Goal: Navigation & Orientation: Find specific page/section

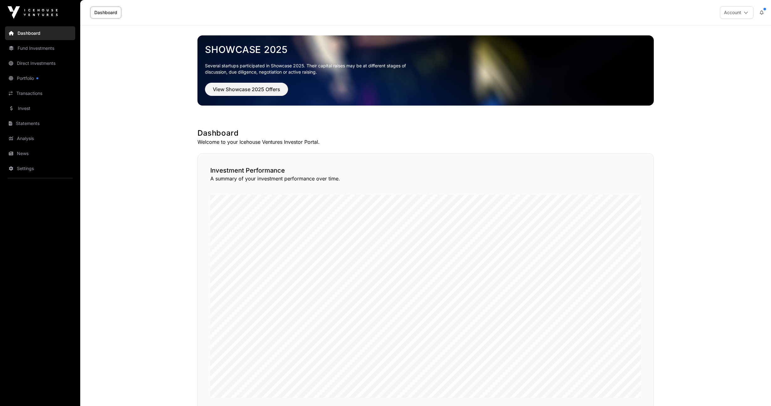
click at [45, 93] on link "Transactions" at bounding box center [40, 94] width 70 height 14
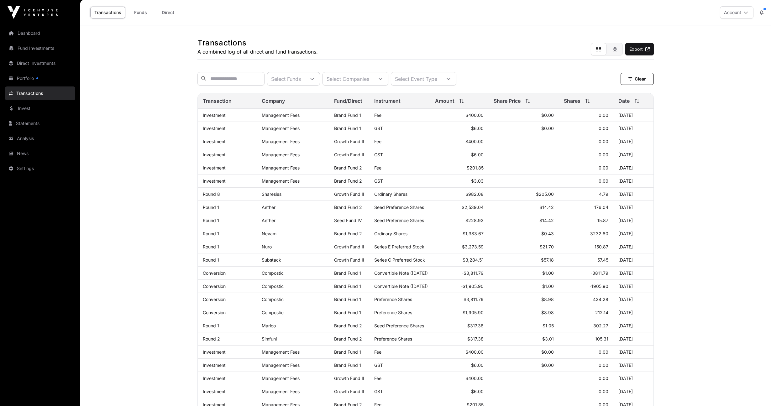
click at [40, 79] on link "Portfolio" at bounding box center [40, 78] width 70 height 14
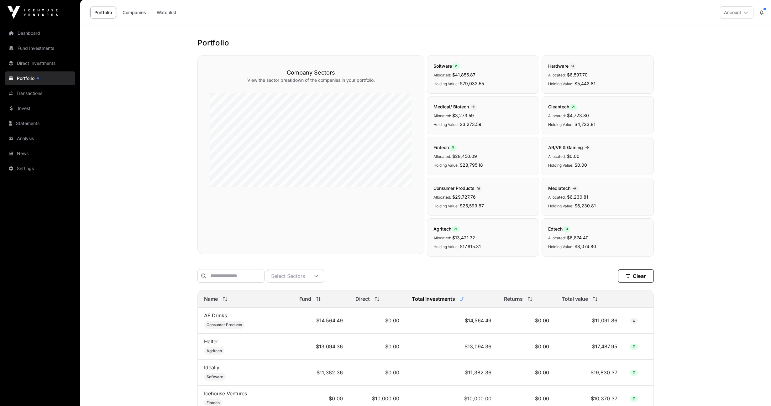
click at [762, 13] on icon at bounding box center [762, 12] width 4 height 4
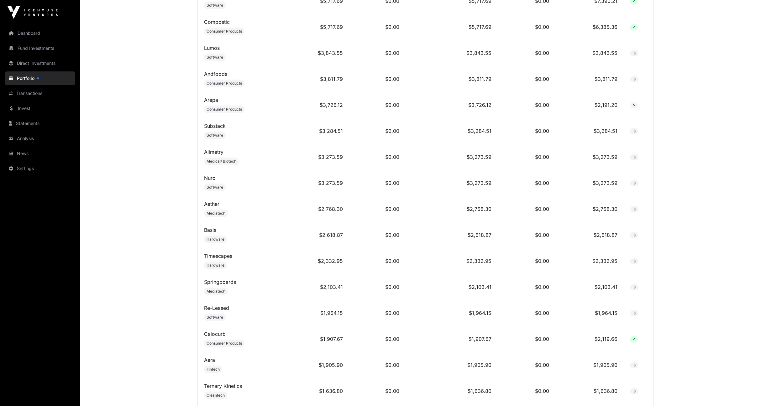
scroll to position [918, 0]
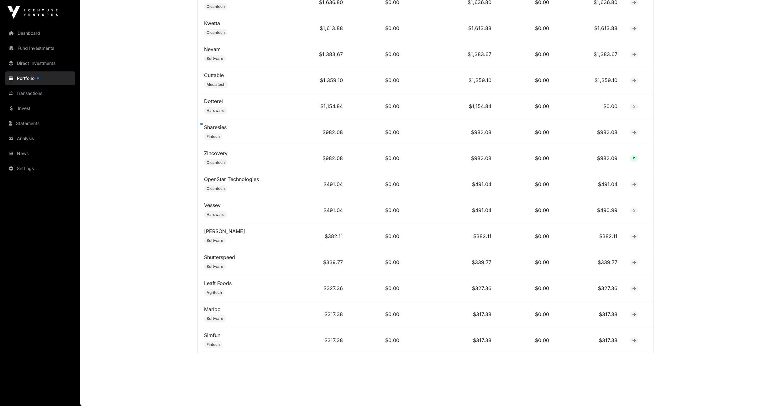
click at [217, 126] on link "Sharesies" at bounding box center [215, 127] width 23 height 6
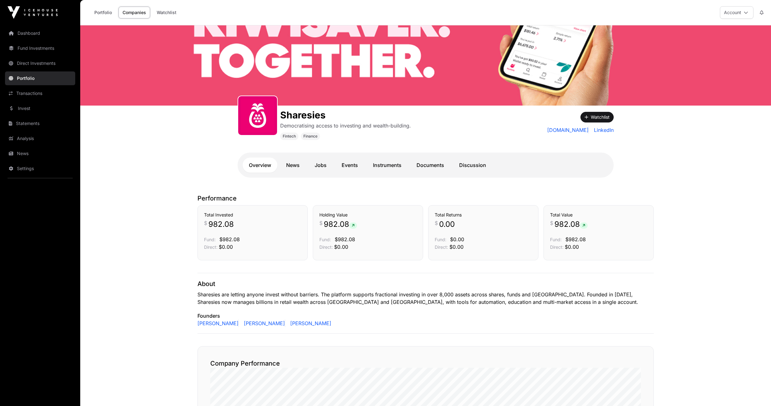
click at [109, 12] on link "Portfolio" at bounding box center [103, 13] width 26 height 12
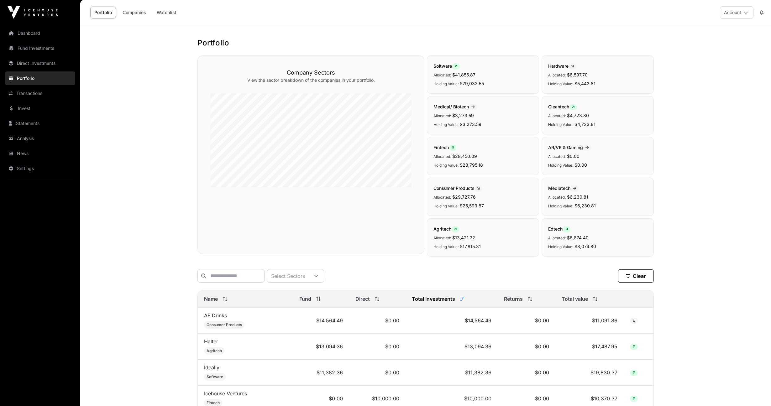
click at [40, 48] on link "Fund Investments" at bounding box center [40, 48] width 70 height 14
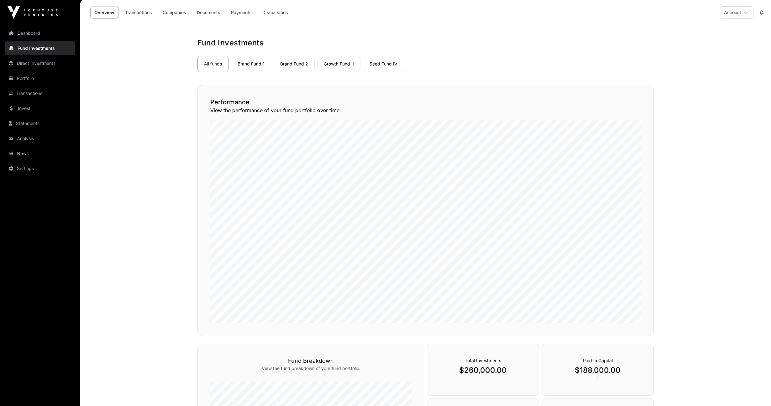
click at [330, 66] on link "Growth Fund II" at bounding box center [338, 64] width 43 height 14
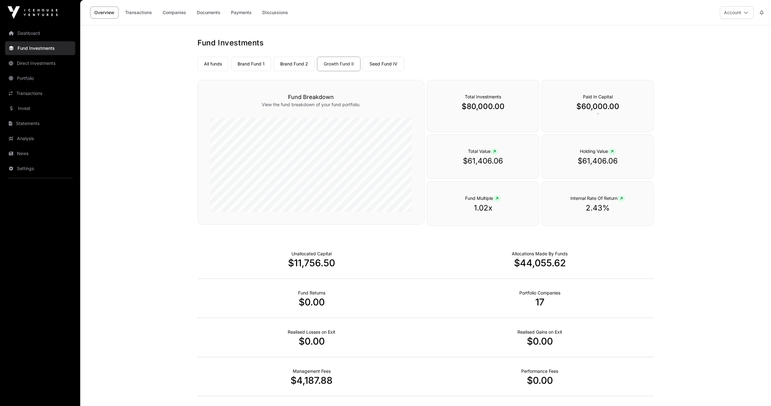
click at [173, 12] on link "Companies" at bounding box center [175, 13] width 32 height 12
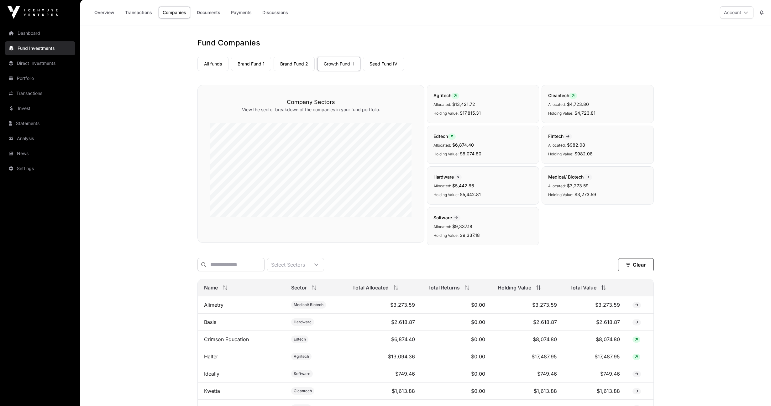
click at [380, 63] on link "Seed Fund IV" at bounding box center [383, 64] width 41 height 14
